Goal: Complete application form: Complete application form

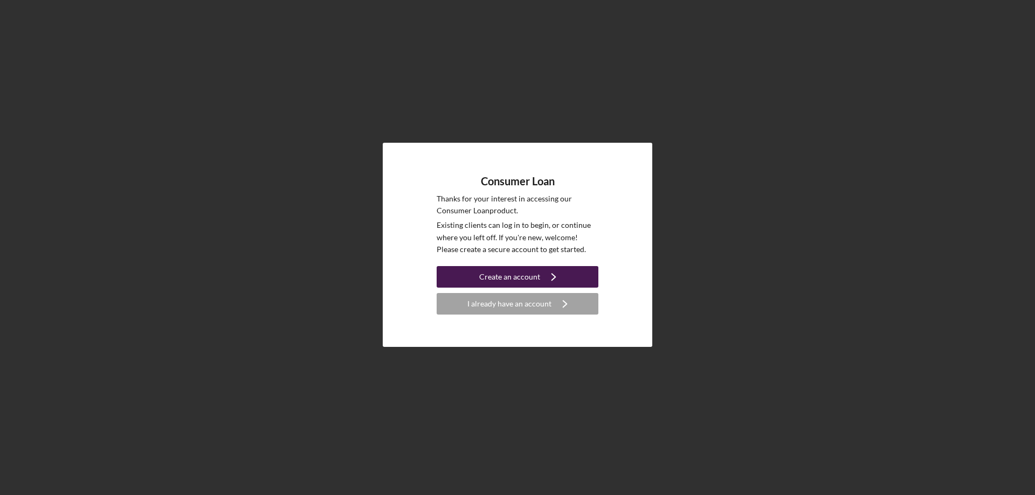
click at [524, 274] on div "Create an account" at bounding box center [509, 277] width 61 height 22
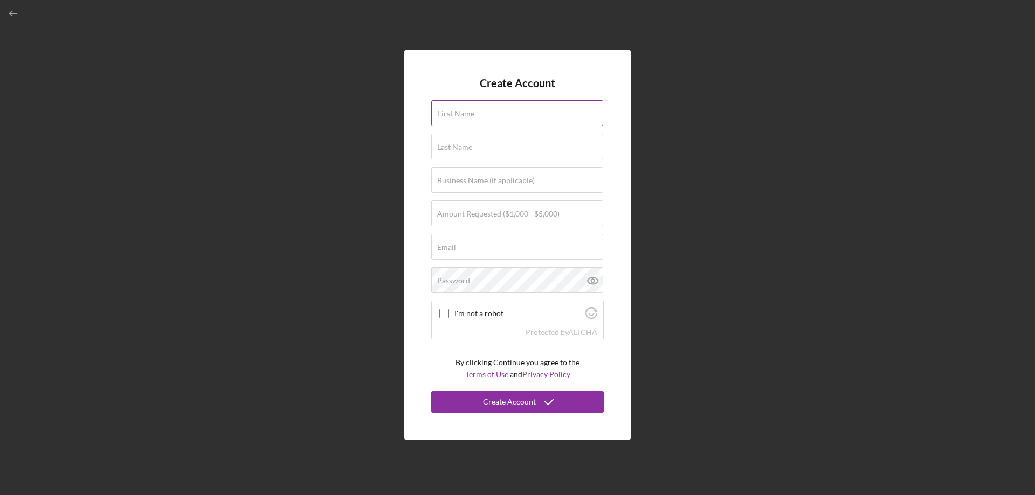
click at [507, 114] on input "First Name" at bounding box center [517, 113] width 172 height 26
type input "[PERSON_NAME]"
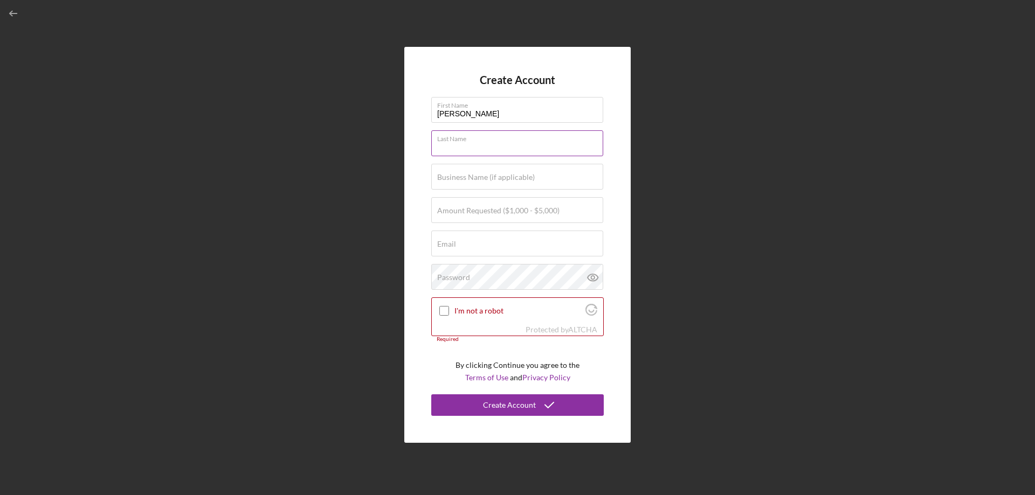
click at [475, 150] on input "Last Name" at bounding box center [517, 143] width 172 height 26
type input "[PERSON_NAME]"
click at [493, 176] on label "Business Name (if applicable)" at bounding box center [486, 177] width 98 height 9
click at [493, 176] on input "Business Name (if applicable)" at bounding box center [517, 177] width 172 height 26
type input "[GEOGRAPHIC_DATA]"
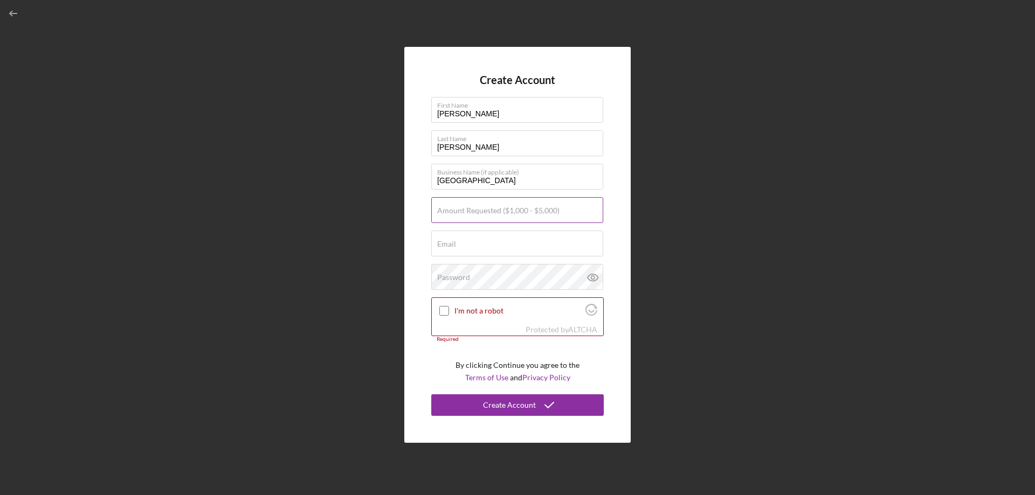
click at [497, 214] on label "Amount Requested ($1,000 - $5,000)" at bounding box center [498, 210] width 122 height 9
click at [497, 214] on input "Amount Requested ($1,000 - $5,000)" at bounding box center [517, 210] width 172 height 26
type input "$1,250"
click at [494, 242] on div "Email Required" at bounding box center [517, 244] width 172 height 27
type input "[EMAIL_ADDRESS][DOMAIN_NAME]"
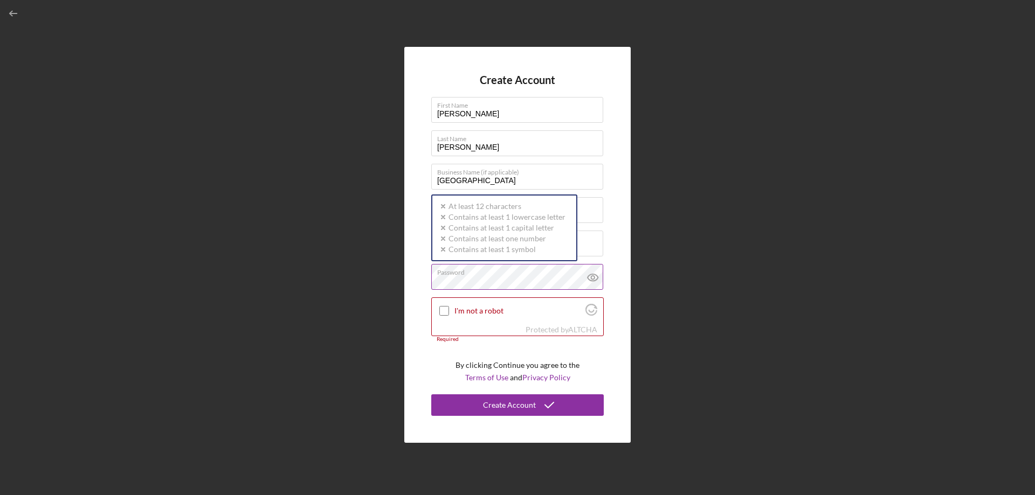
click at [532, 276] on div "Password Icon/icon-validation-no At least 12 characters Icon/icon-validation-no…" at bounding box center [517, 277] width 172 height 27
click at [593, 276] on icon at bounding box center [592, 277] width 3 height 3
click at [441, 312] on input "I'm not a robot" at bounding box center [444, 311] width 10 height 10
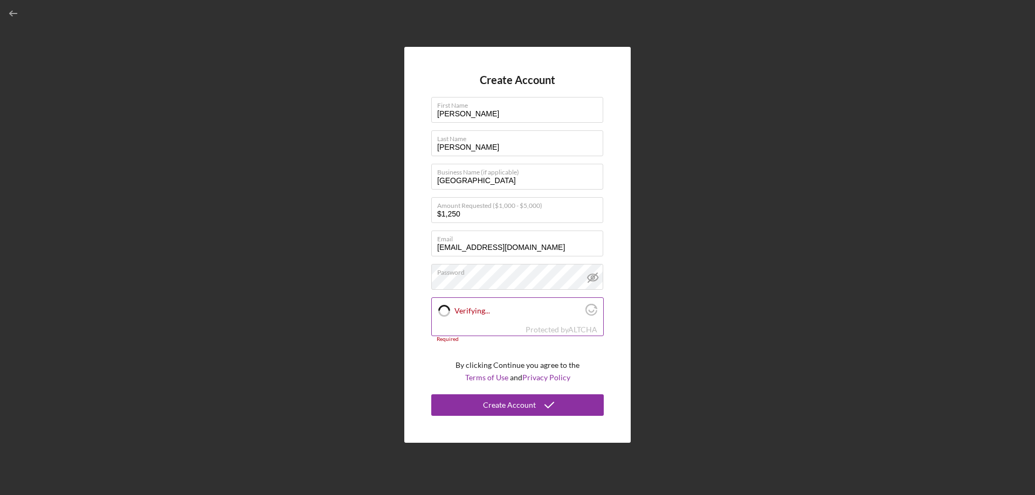
checkbox input "true"
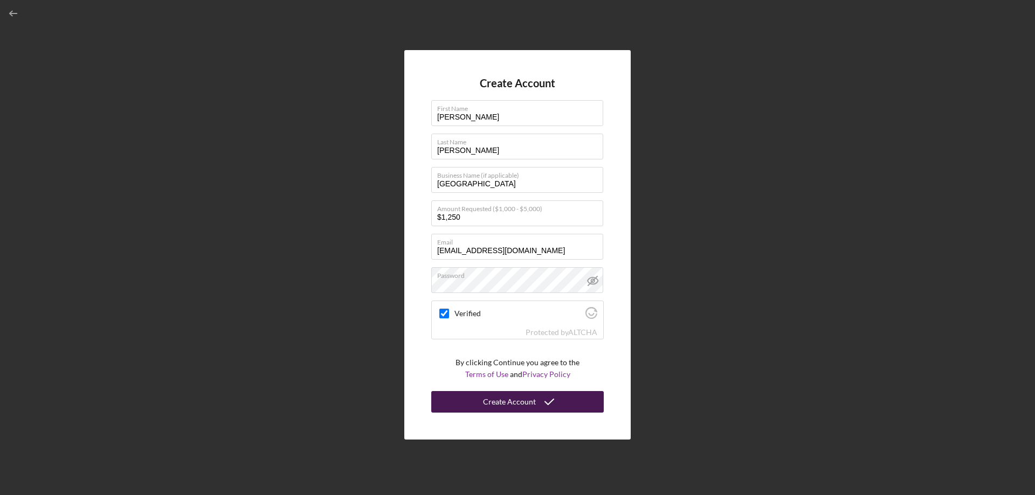
click at [491, 406] on div "Create Account" at bounding box center [509, 402] width 53 height 22
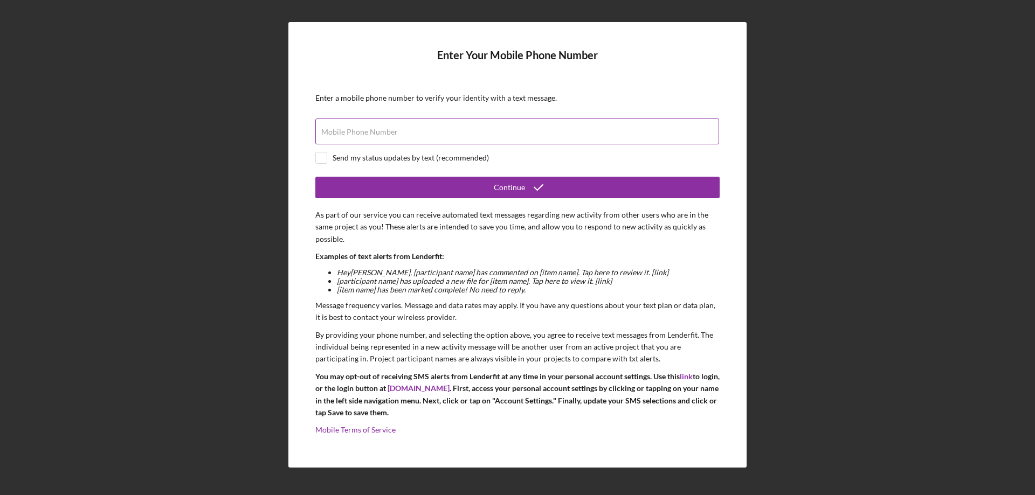
click at [386, 135] on label "Mobile Phone Number" at bounding box center [359, 132] width 77 height 9
click at [386, 135] on input "Mobile Phone Number" at bounding box center [517, 132] width 404 height 26
type input "[PHONE_NUMBER]"
click at [327, 158] on div at bounding box center [321, 158] width 12 height 12
checkbox input "true"
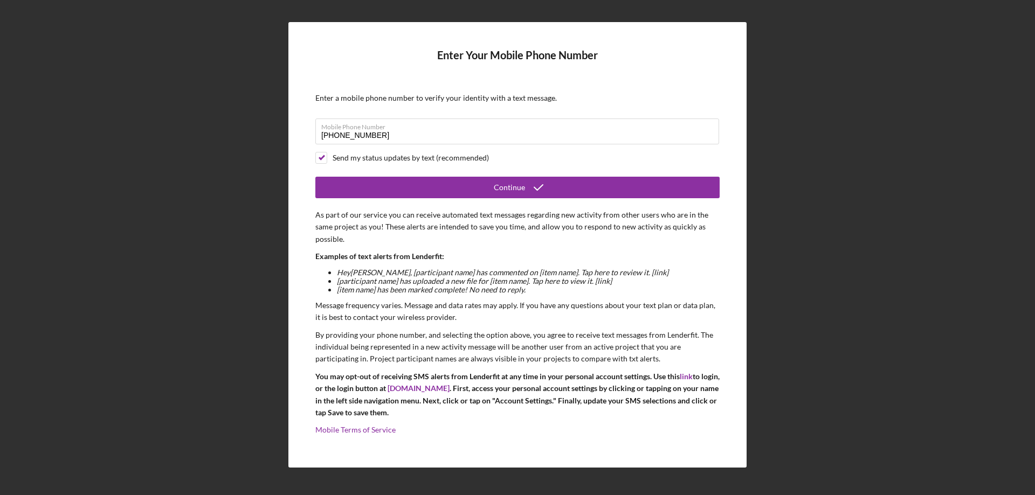
scroll to position [1, 0]
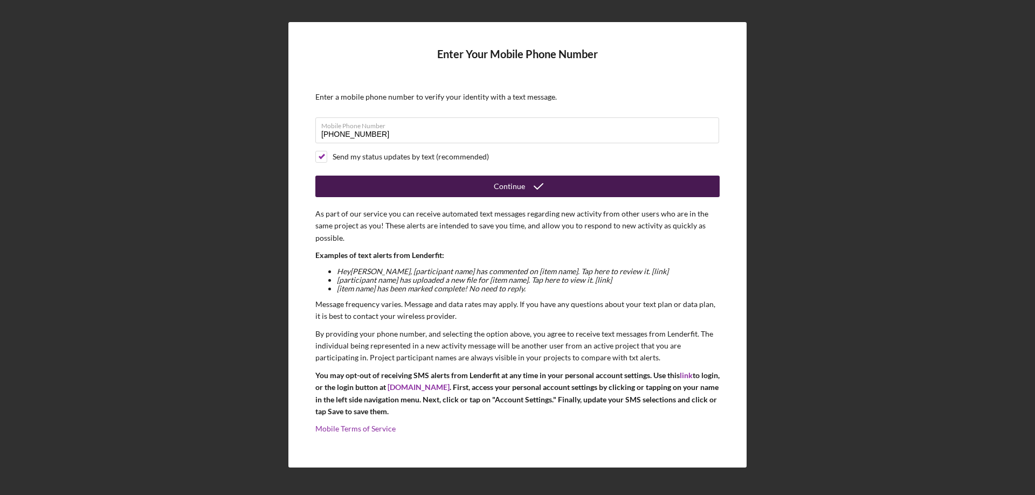
click at [469, 183] on button "Continue" at bounding box center [517, 187] width 404 height 22
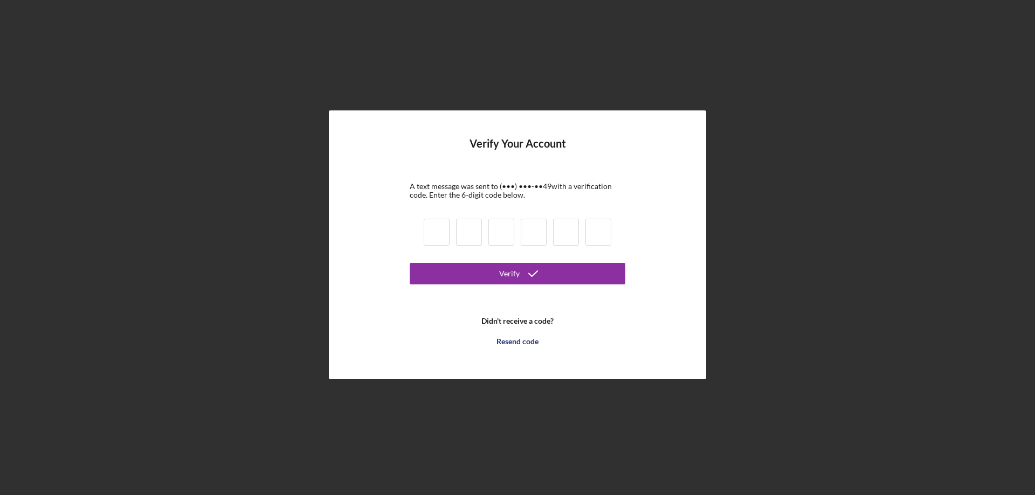
click at [437, 237] on input at bounding box center [437, 232] width 26 height 27
type input "8"
type input "5"
type input "3"
type input "0"
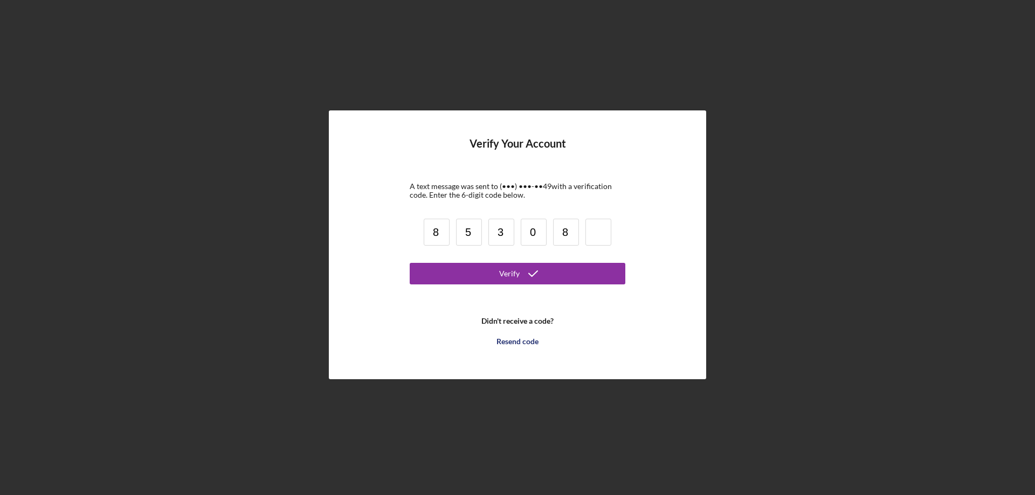
type input "8"
click at [525, 278] on icon "submit" at bounding box center [533, 273] width 27 height 27
